Goal: Check status: Check status

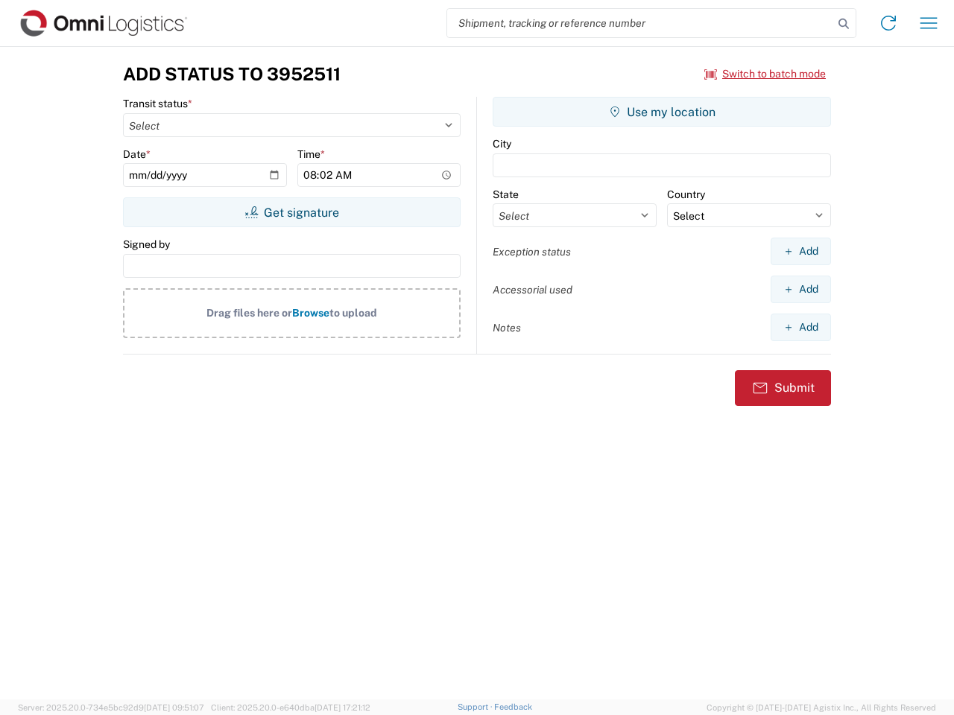
click at [640, 23] on input "search" at bounding box center [640, 23] width 386 height 28
click at [843, 24] on icon at bounding box center [843, 23] width 21 height 21
click at [888, 23] on icon at bounding box center [888, 23] width 24 height 24
click at [928, 23] on icon "button" at bounding box center [928, 22] width 17 height 11
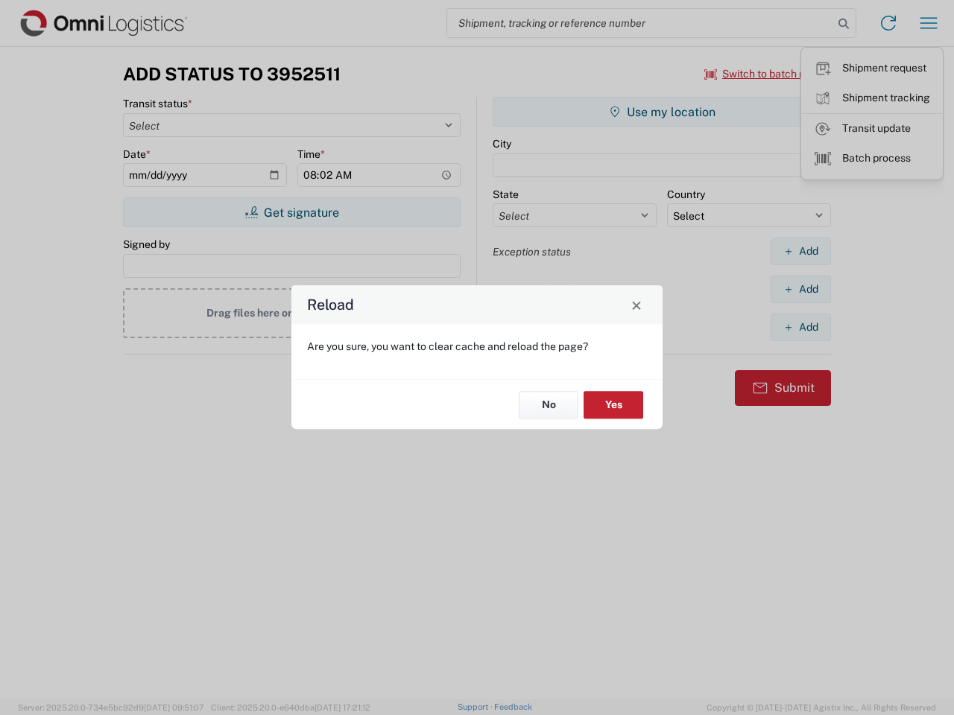
click at [765, 74] on div "Reload Are you sure, you want to clear cache and reload the page? No Yes" at bounding box center [477, 357] width 954 height 715
click at [291, 212] on div "Reload Are you sure, you want to clear cache and reload the page? No Yes" at bounding box center [477, 357] width 954 height 715
click at [662, 112] on div "Reload Are you sure, you want to clear cache and reload the page? No Yes" at bounding box center [477, 357] width 954 height 715
click at [800, 251] on div "Reload Are you sure, you want to clear cache and reload the page? No Yes" at bounding box center [477, 357] width 954 height 715
click at [800, 289] on div "Reload Are you sure, you want to clear cache and reload the page? No Yes" at bounding box center [477, 357] width 954 height 715
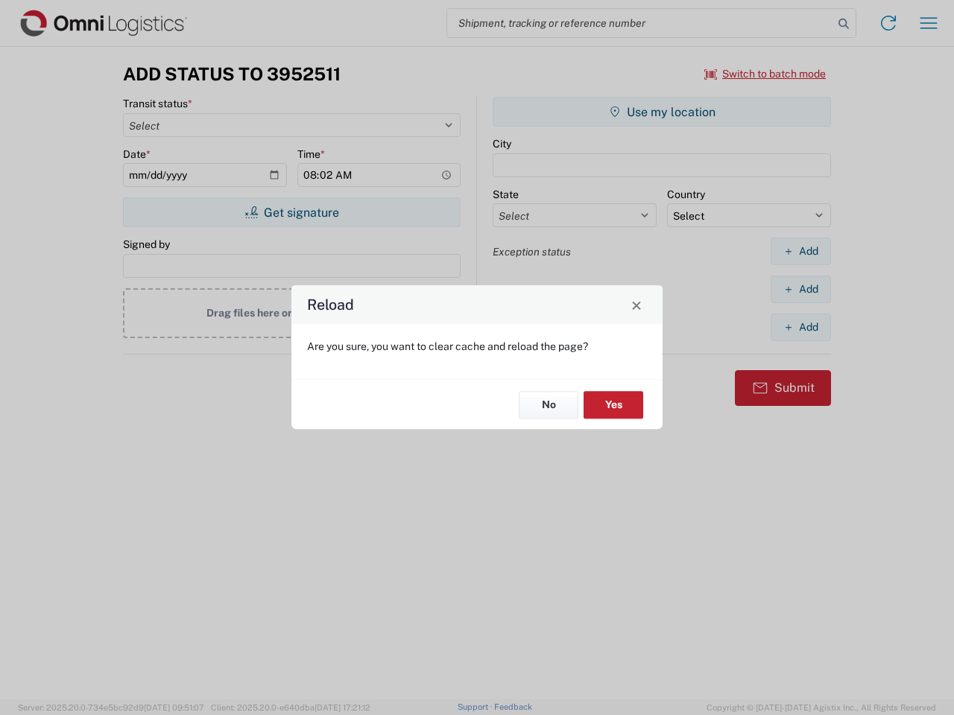
click at [800, 327] on div "Reload Are you sure, you want to clear cache and reload the page? No Yes" at bounding box center [477, 357] width 954 height 715
